Goal: Task Accomplishment & Management: Manage account settings

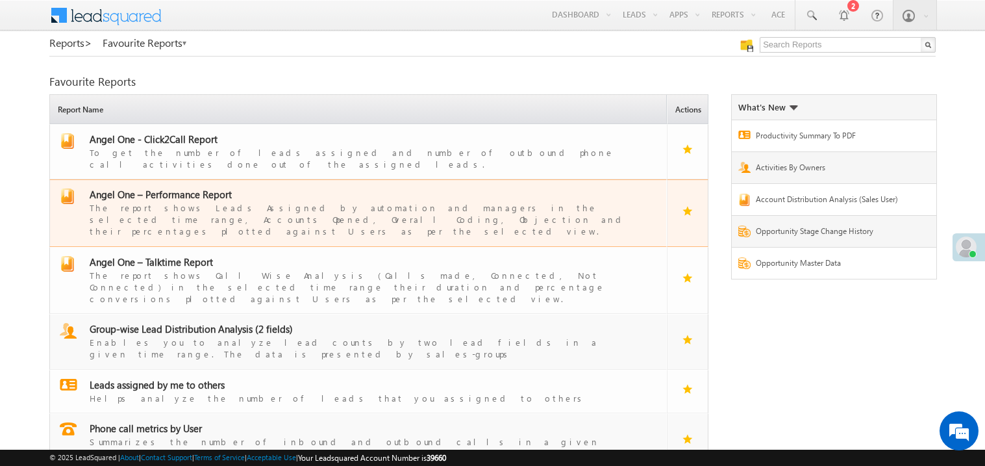
click at [200, 188] on span "Angel One – Performance Report" at bounding box center [161, 194] width 142 height 13
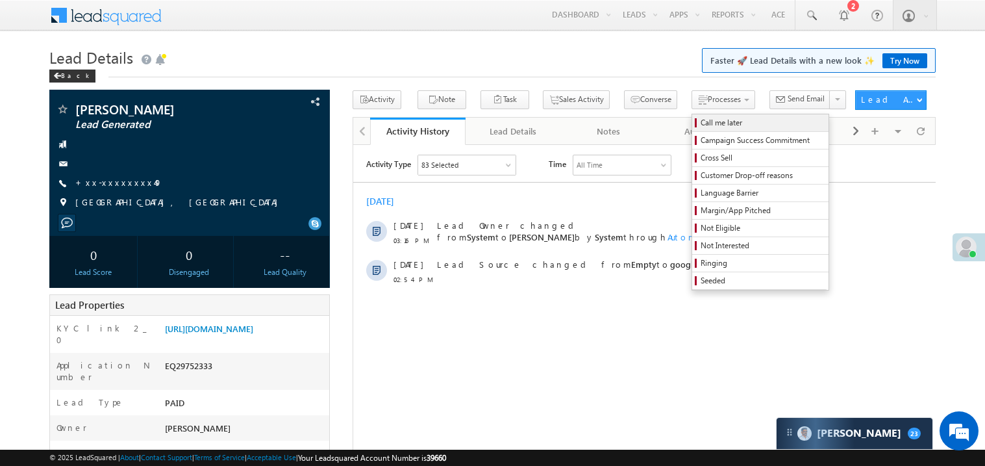
click at [701, 125] on span "Call me later" at bounding box center [762, 123] width 123 height 12
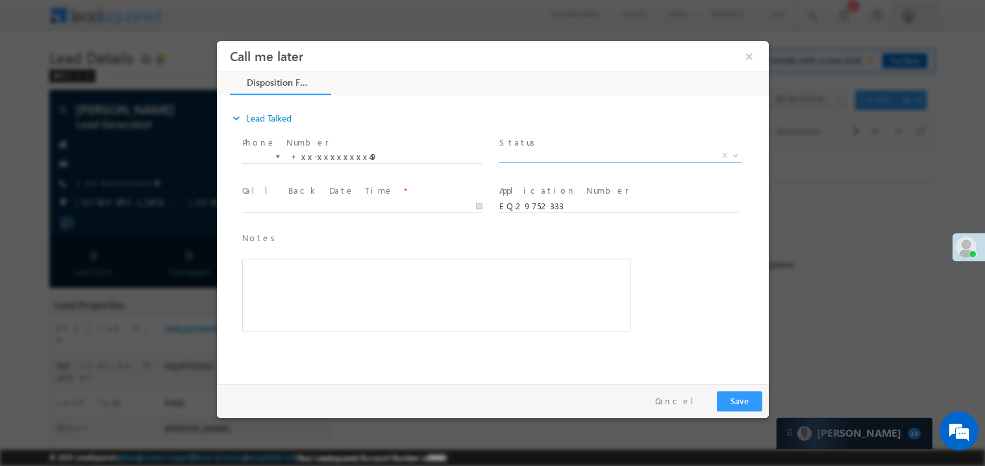
click at [555, 151] on span "X" at bounding box center [620, 155] width 242 height 13
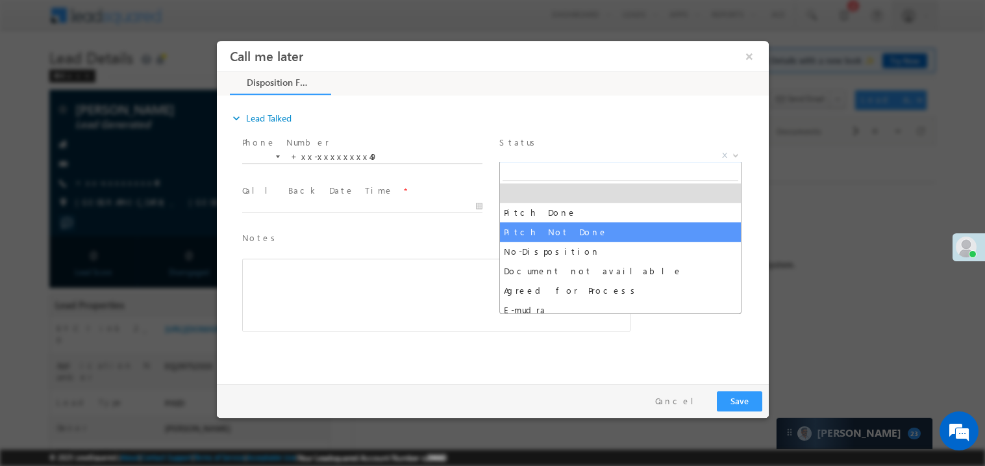
select select "Pitch Not Done"
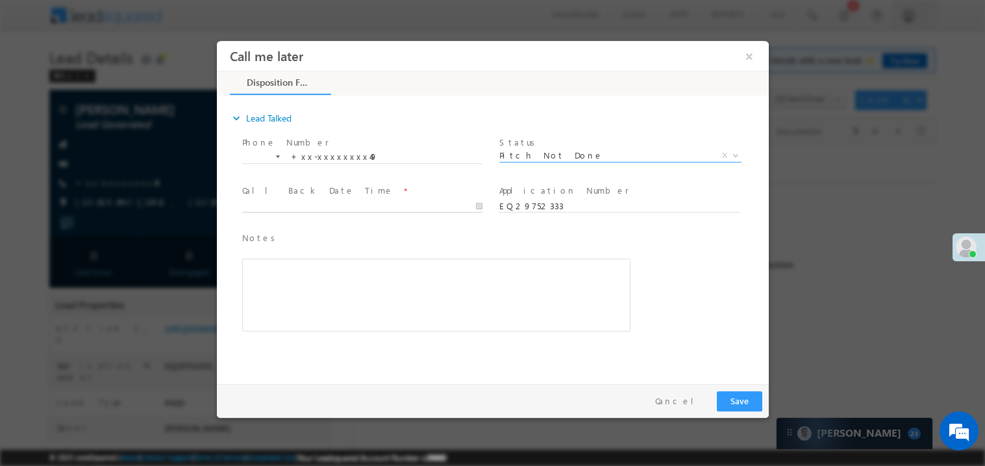
click at [282, 200] on body "Call me later ×" at bounding box center [492, 208] width 552 height 337
type input "09/29/25 3:21 PM"
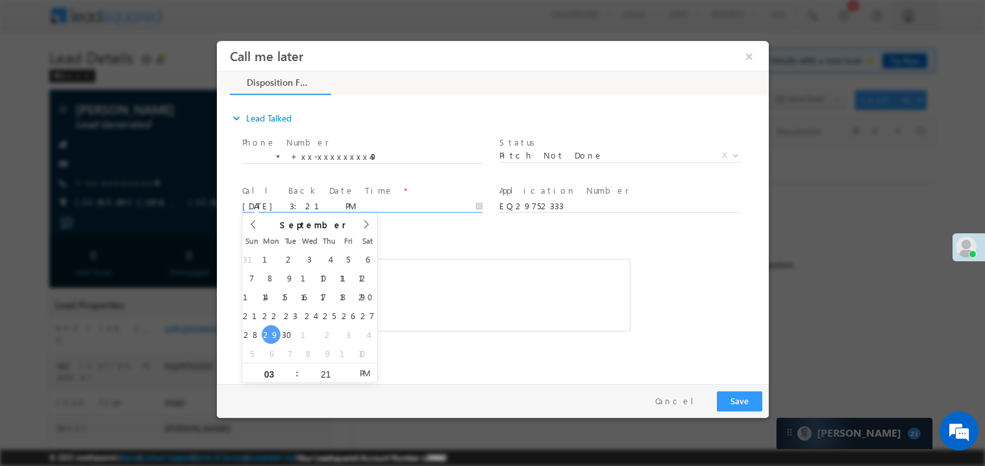
click at [499, 311] on div "Rich Text Editor, 40788eee-0fb2-11ec-a811-0adc8a9d82c2__tab1__section1__Notes__…" at bounding box center [436, 294] width 388 height 73
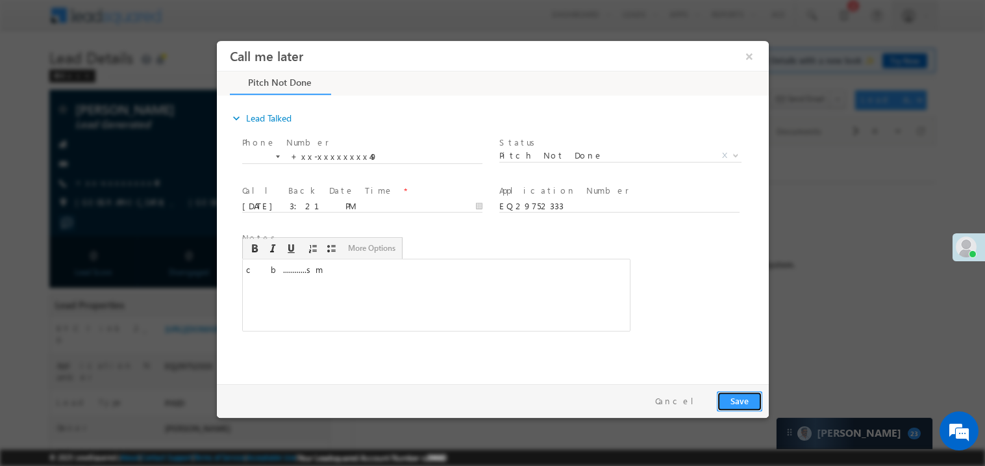
click at [756, 397] on button "Save" at bounding box center [738, 400] width 45 height 20
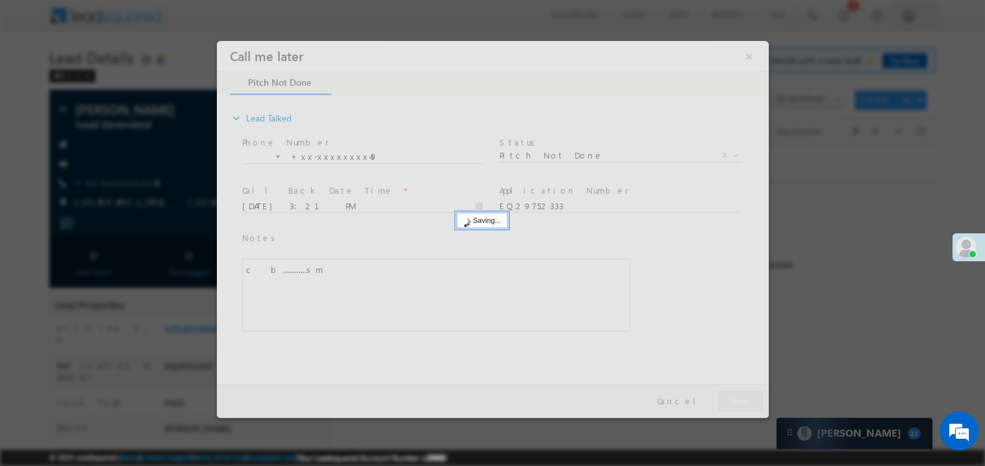
click at [756, 397] on div at bounding box center [492, 228] width 552 height 377
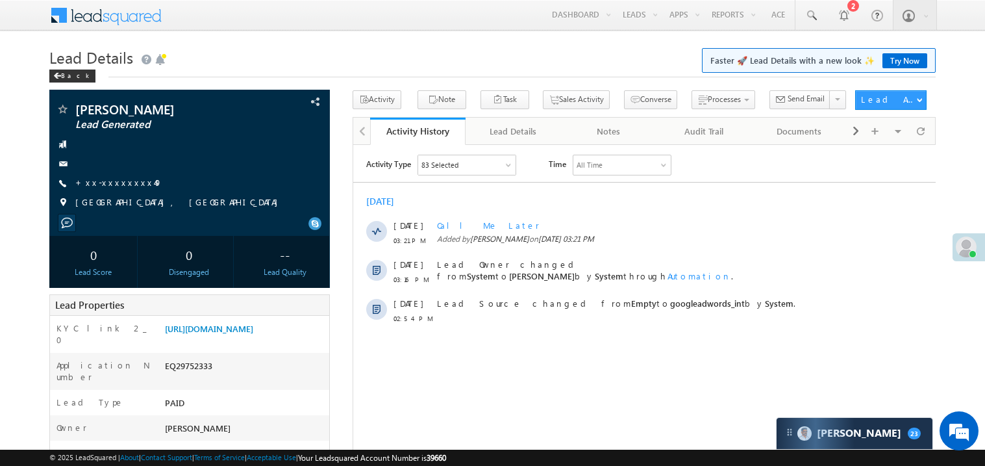
click at [897, 61] on link "Try Now" at bounding box center [905, 60] width 45 height 15
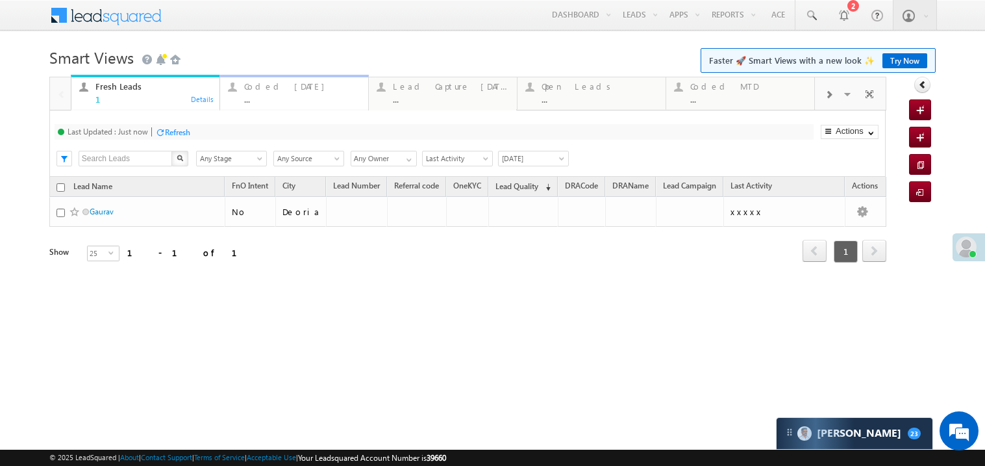
click at [279, 103] on div "..." at bounding box center [302, 99] width 116 height 10
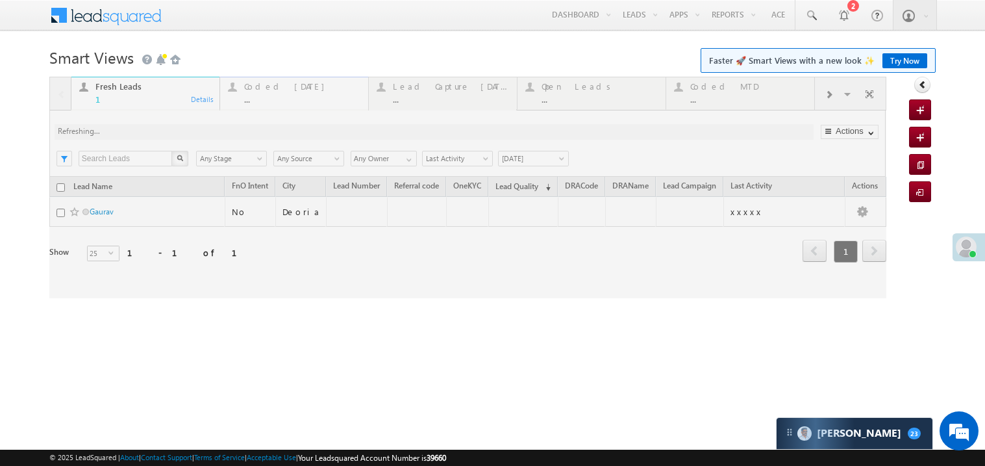
click at [279, 103] on div at bounding box center [467, 187] width 837 height 221
click at [277, 95] on div at bounding box center [467, 187] width 837 height 221
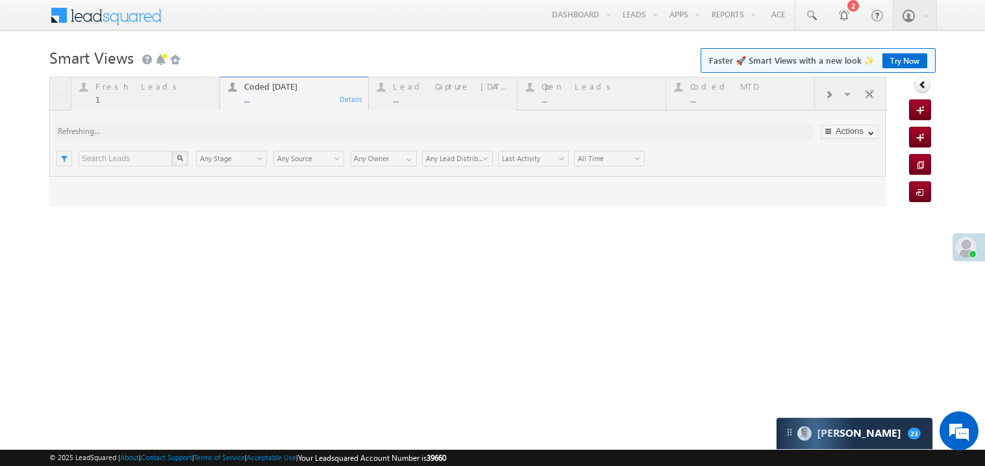
click at [905, 64] on link "Try Now" at bounding box center [905, 60] width 45 height 15
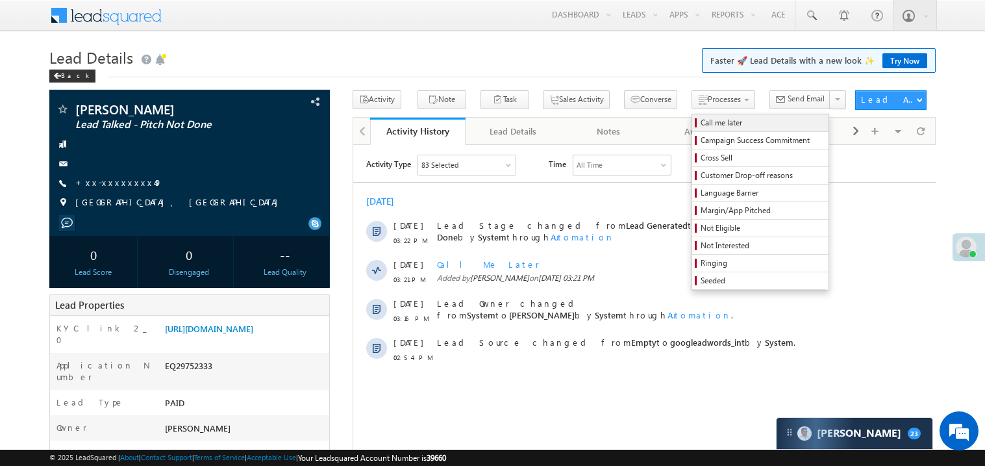
click at [701, 123] on span "Call me later" at bounding box center [762, 123] width 123 height 12
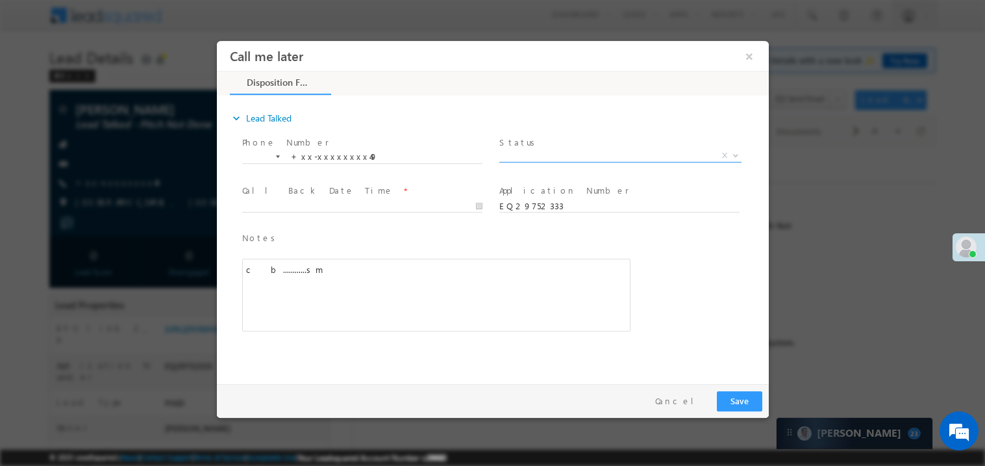
click at [523, 153] on span "X" at bounding box center [620, 155] width 242 height 13
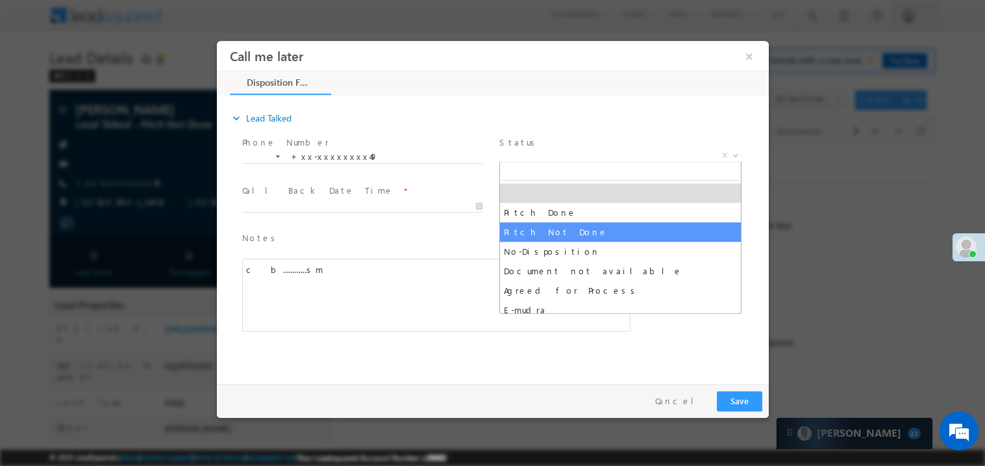
select select "Pitch Not Done"
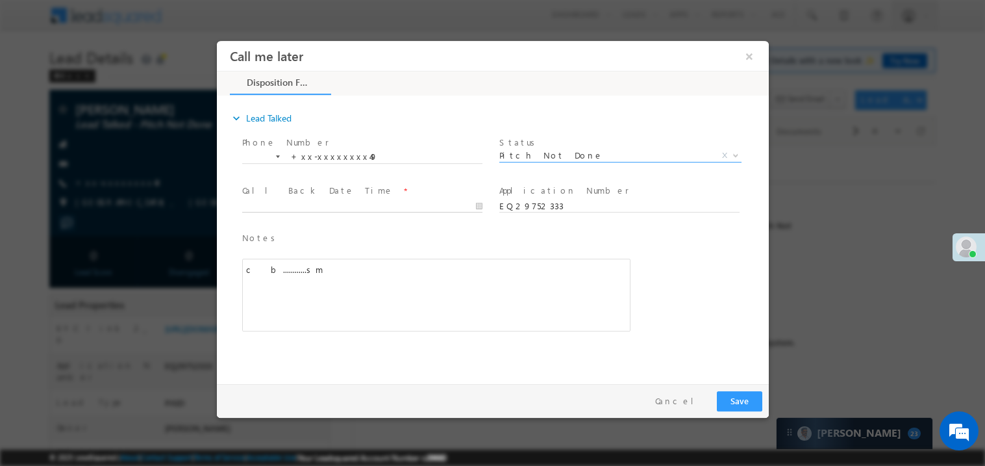
click at [260, 209] on body "Call me later ×" at bounding box center [492, 208] width 552 height 337
type input "09/29/25 3:42 PM"
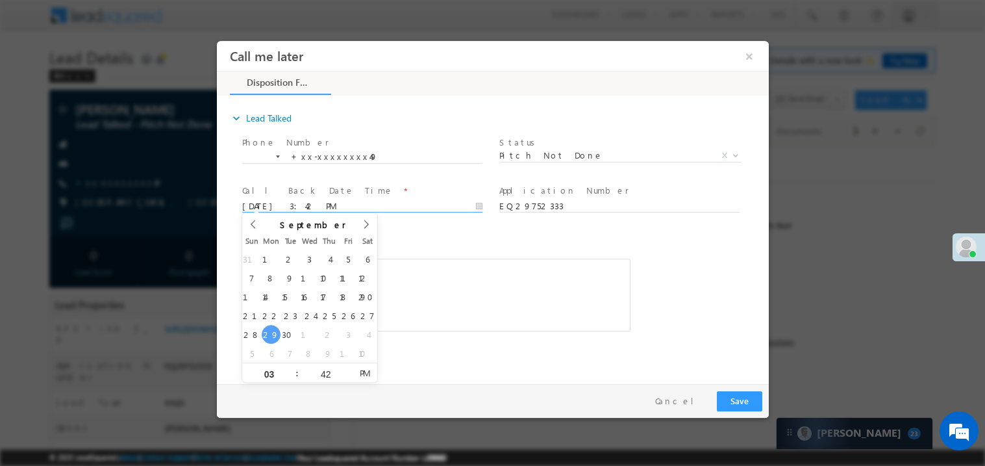
click at [414, 297] on div "c b............sm" at bounding box center [436, 294] width 388 height 73
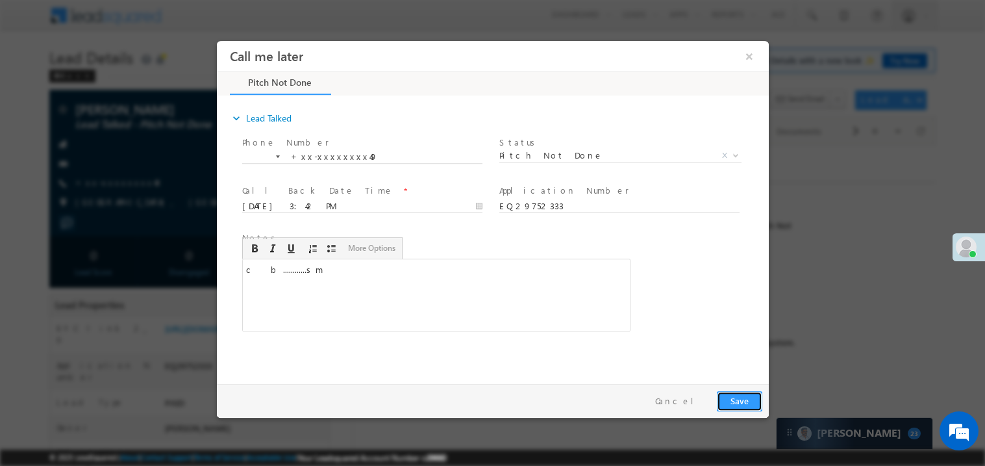
click at [747, 394] on button "Save" at bounding box center [738, 400] width 45 height 20
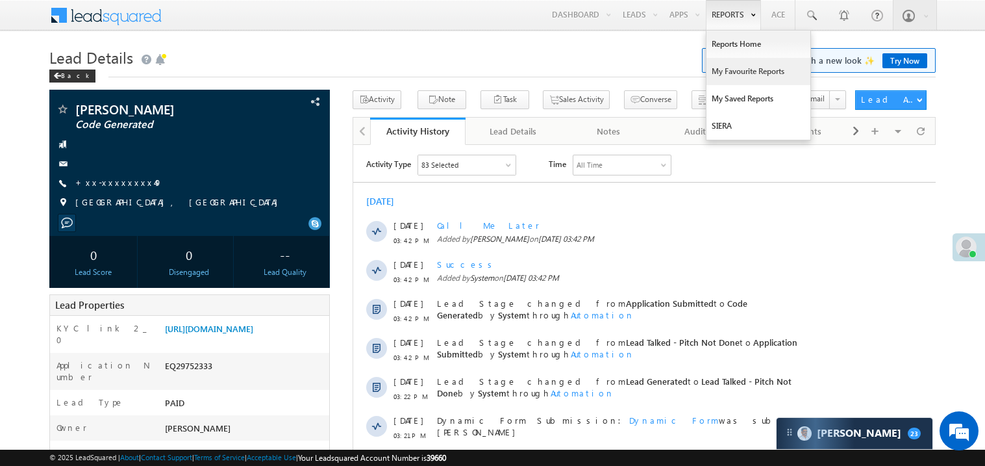
click at [730, 69] on link "My Favourite Reports" at bounding box center [759, 71] width 104 height 27
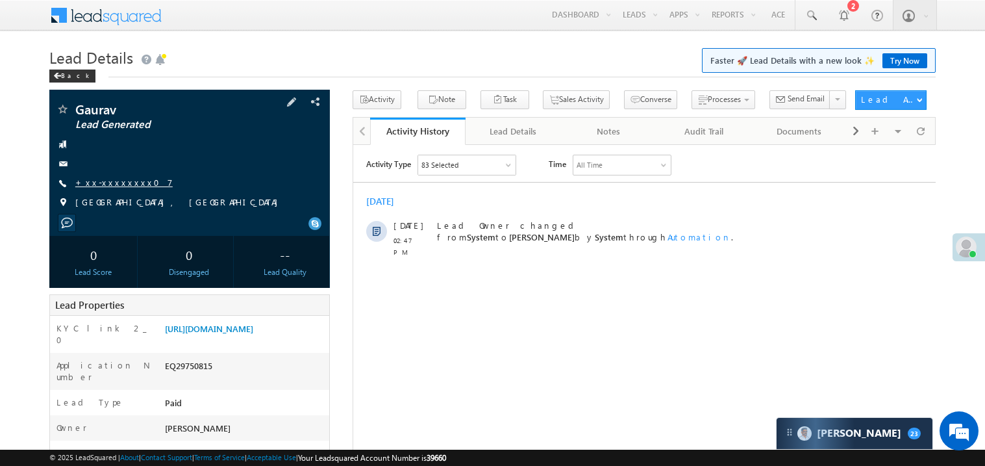
click at [112, 184] on link "+xx-xxxxxxxx07" at bounding box center [123, 182] width 97 height 11
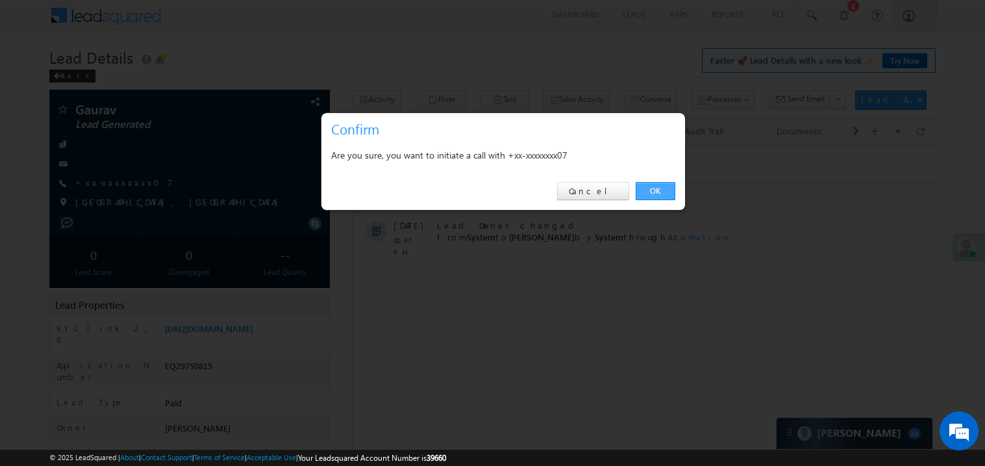
click at [656, 188] on link "OK" at bounding box center [656, 191] width 40 height 18
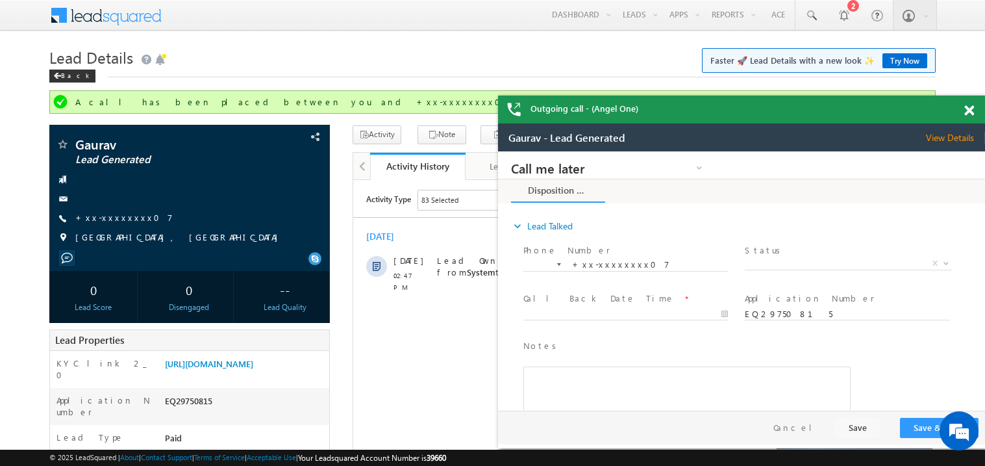
click at [970, 112] on span at bounding box center [969, 110] width 10 height 11
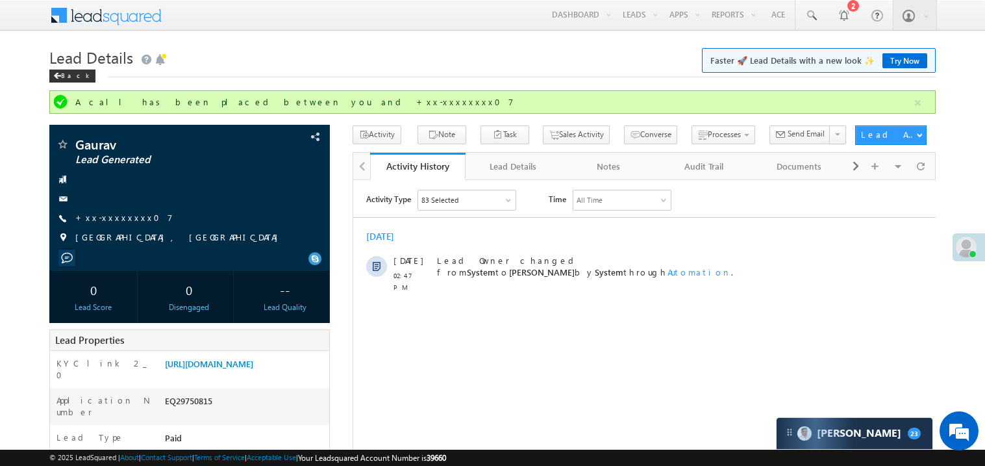
click at [603, 238] on div "[DATE]" at bounding box center [644, 236] width 583 height 12
